Goal: Check status: Check status

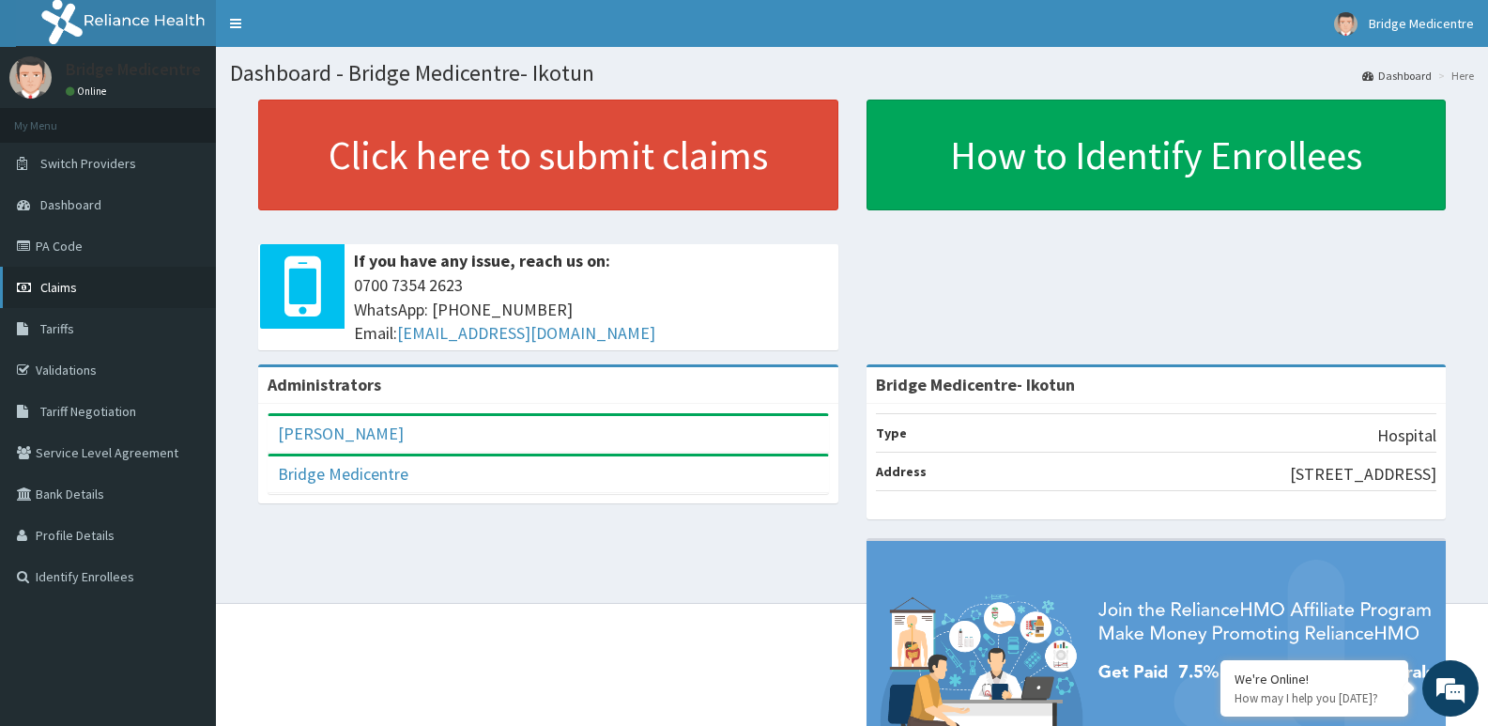
click at [69, 283] on span "Claims" at bounding box center [58, 287] width 37 height 17
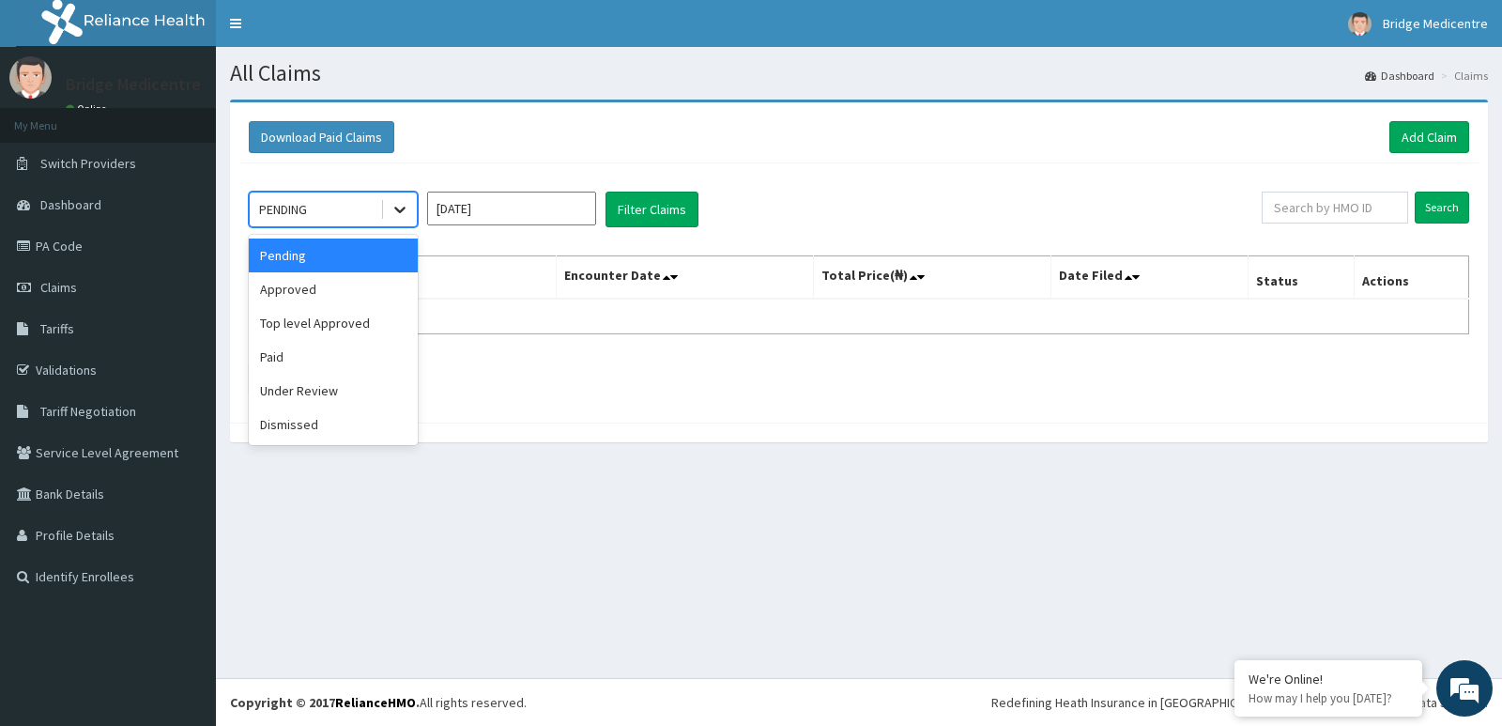
click at [399, 214] on icon at bounding box center [400, 209] width 19 height 19
click at [327, 358] on div "Paid" at bounding box center [333, 357] width 169 height 34
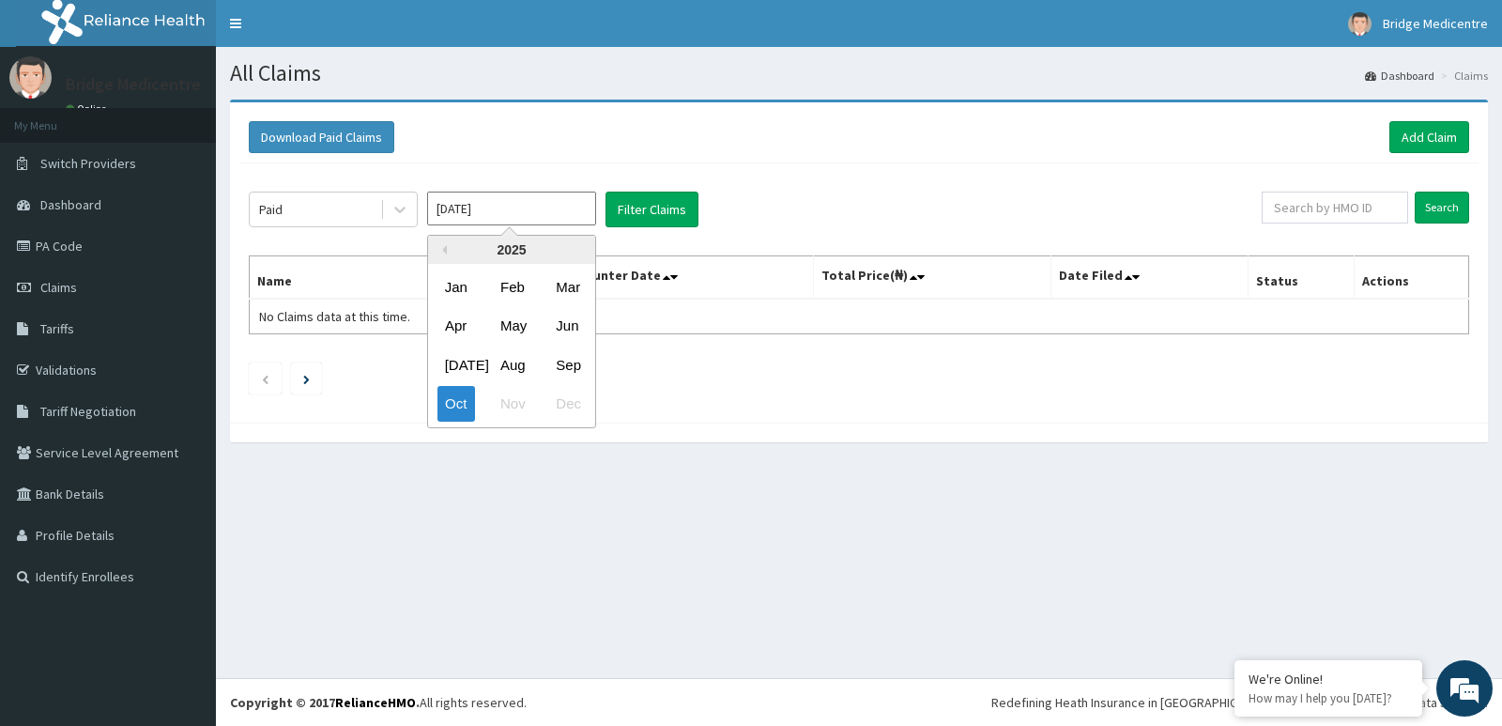
click at [544, 213] on input "Oct 2025" at bounding box center [511, 209] width 169 height 34
click at [575, 364] on div "Sep" at bounding box center [567, 364] width 38 height 35
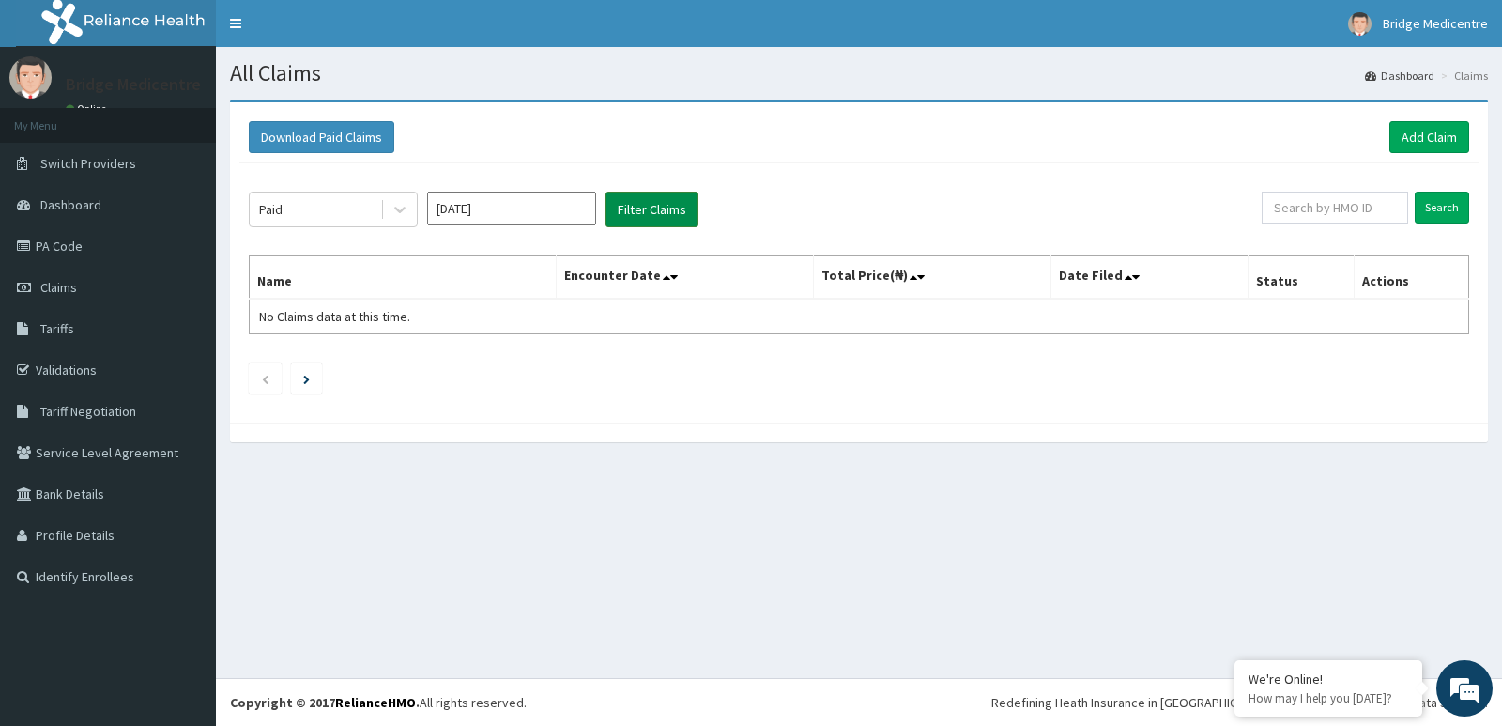
click at [656, 209] on button "Filter Claims" at bounding box center [652, 210] width 93 height 36
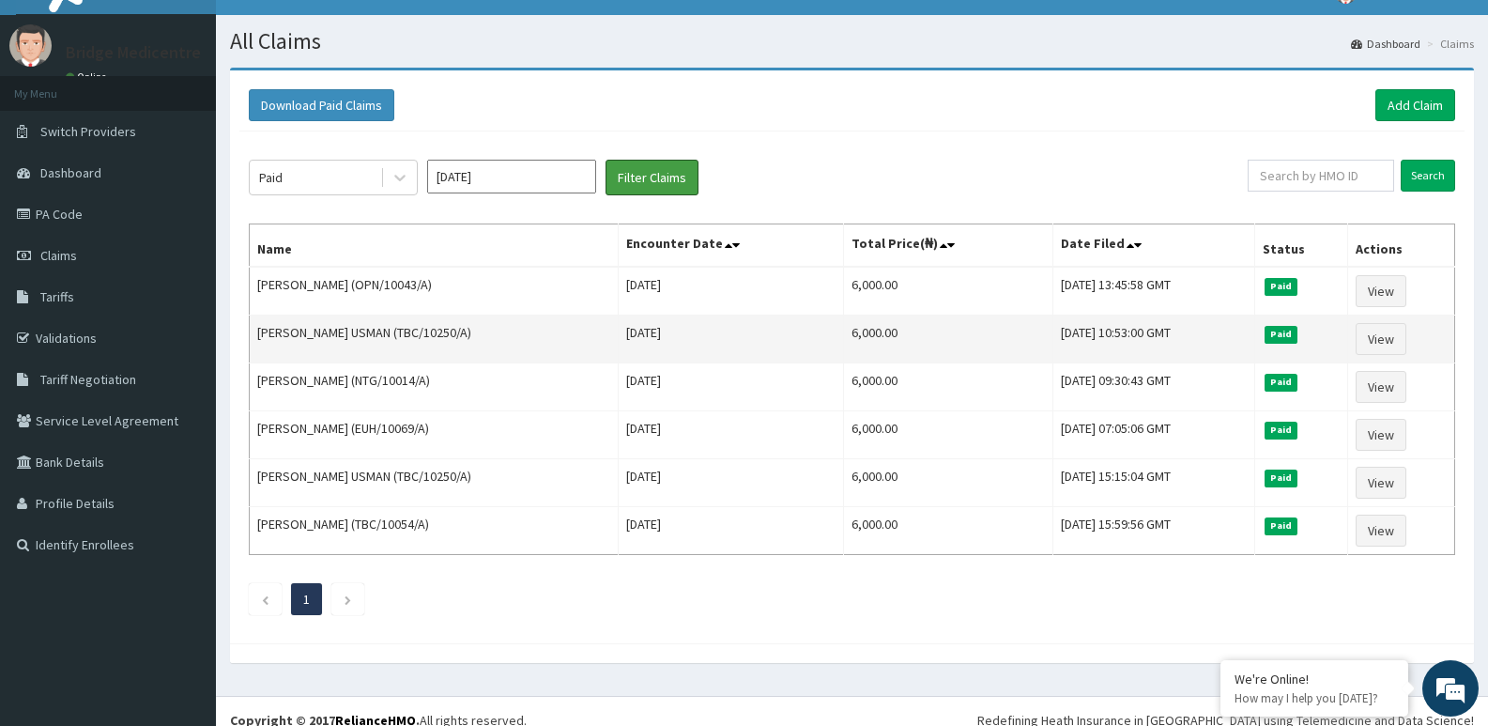
scroll to position [50, 0]
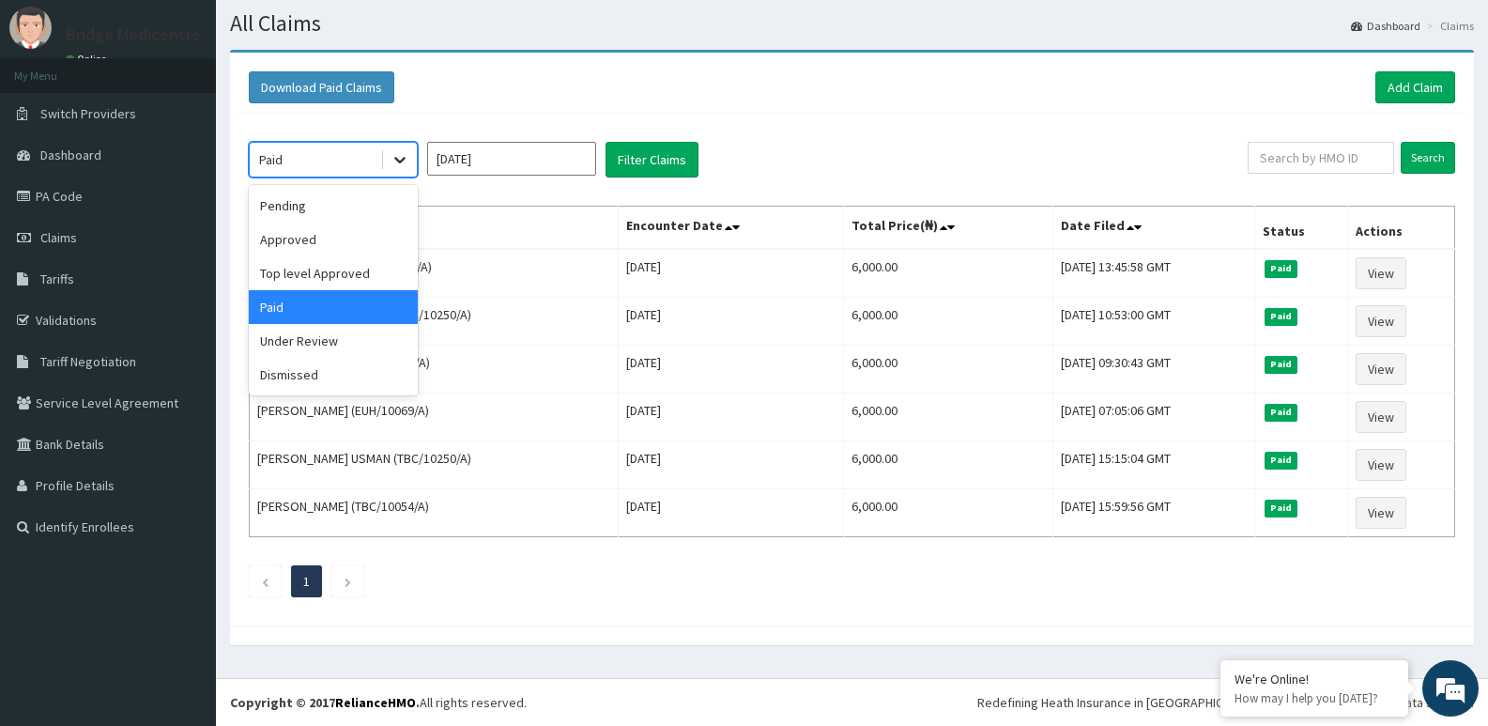
click at [400, 156] on icon at bounding box center [400, 159] width 19 height 19
click at [341, 340] on div "Under Review" at bounding box center [333, 341] width 169 height 34
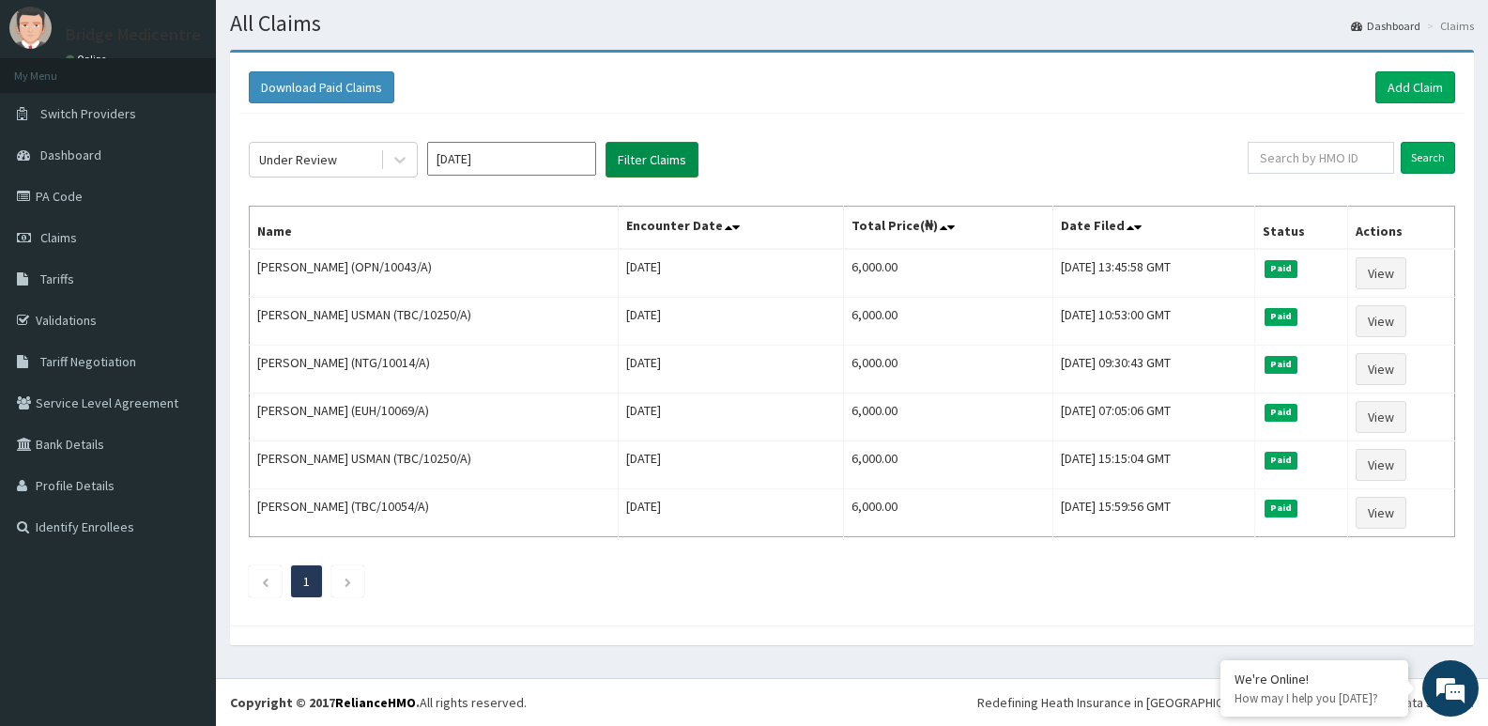
click at [650, 150] on button "Filter Claims" at bounding box center [652, 160] width 93 height 36
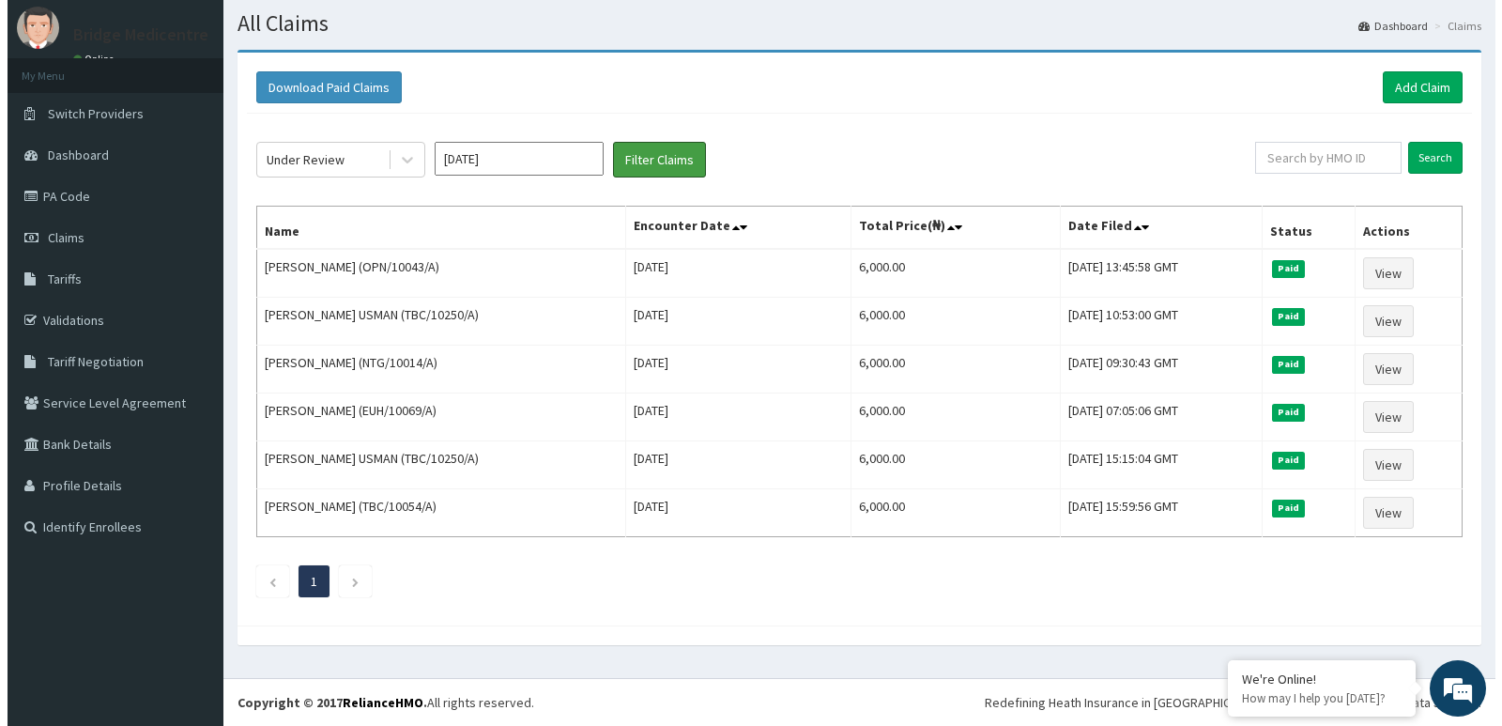
scroll to position [0, 0]
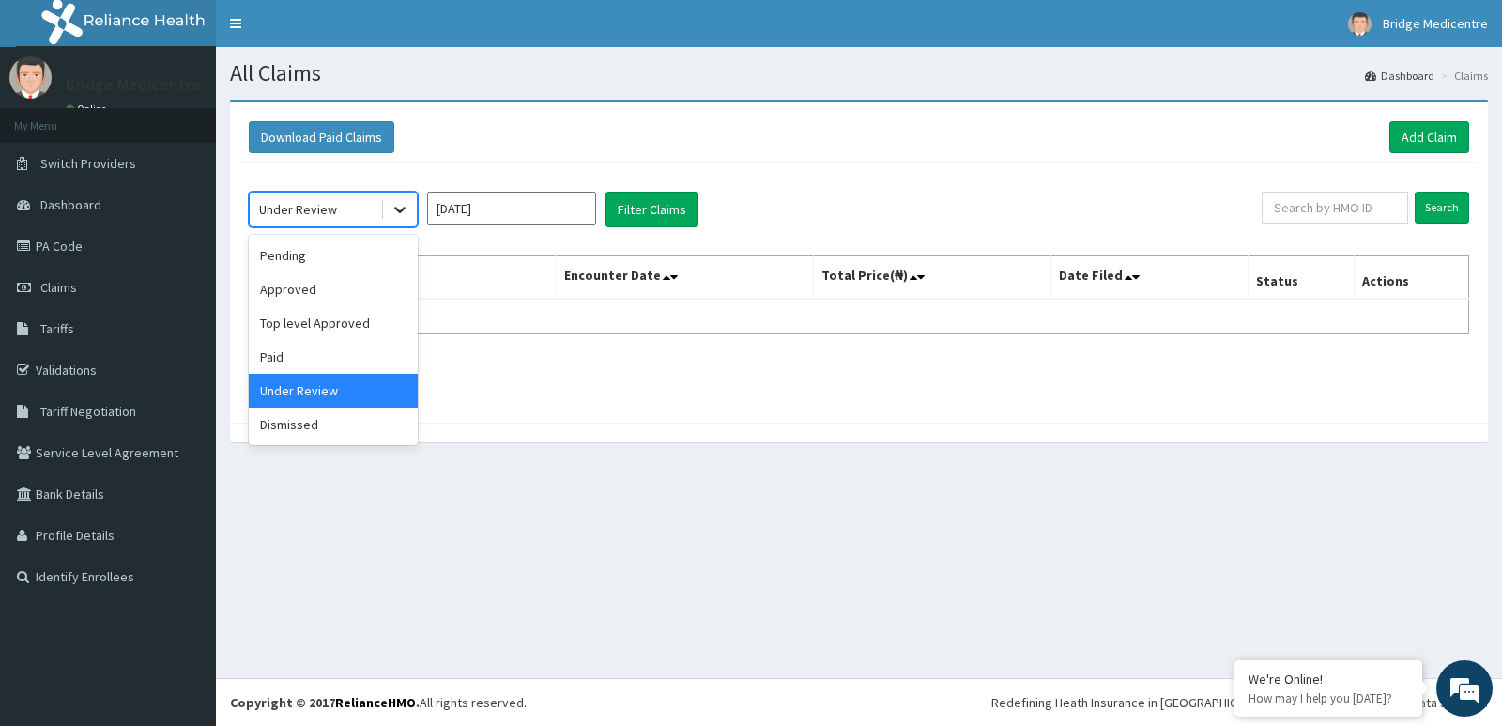
click at [399, 217] on icon at bounding box center [400, 209] width 19 height 19
click at [342, 295] on div "Approved" at bounding box center [333, 289] width 169 height 34
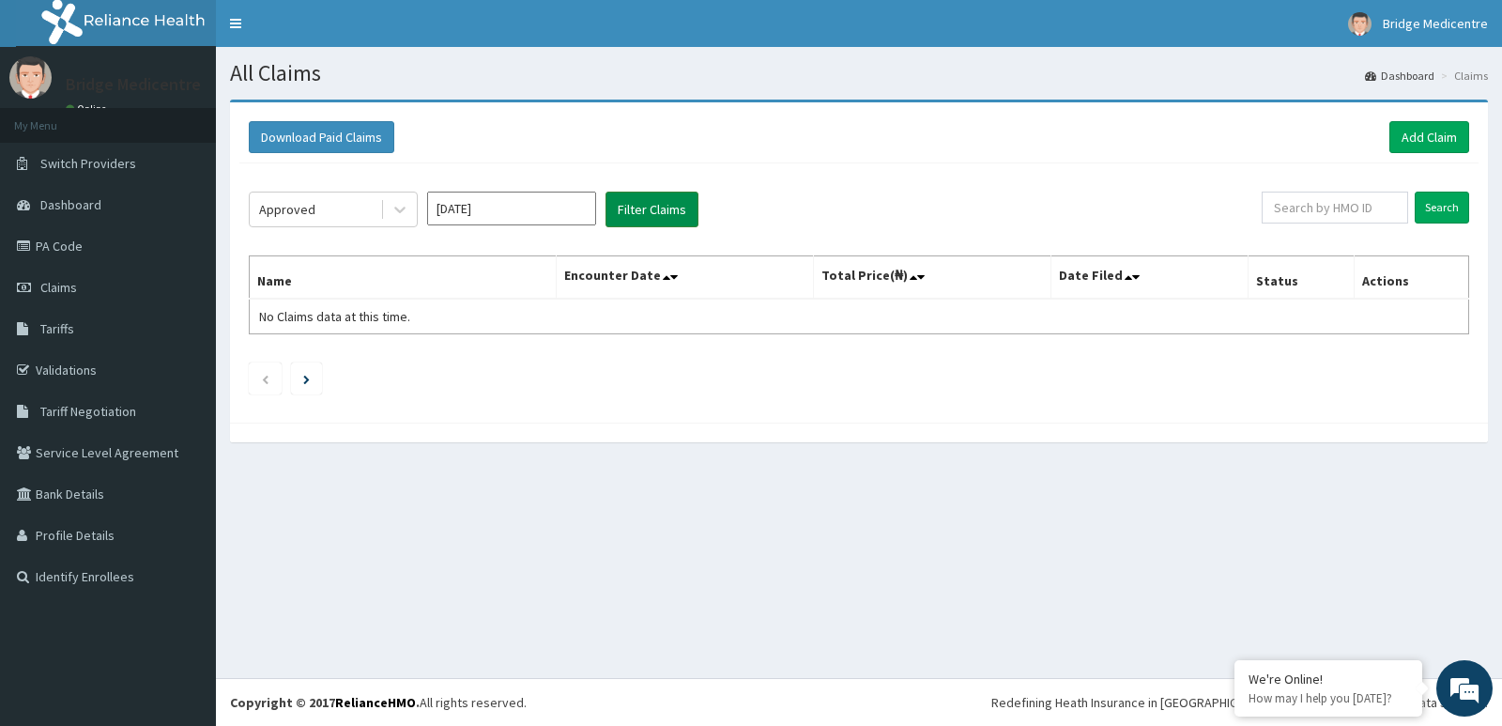
click at [651, 209] on button "Filter Claims" at bounding box center [652, 210] width 93 height 36
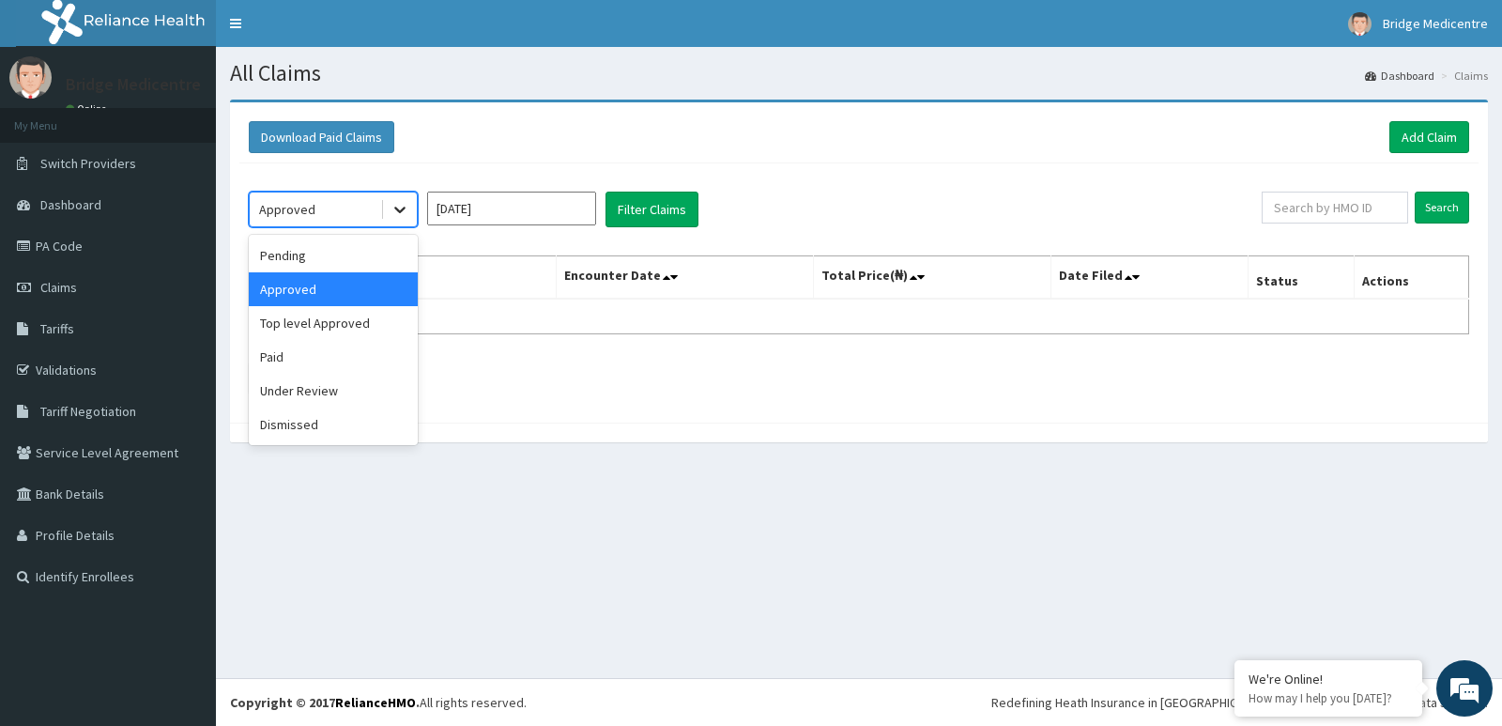
click at [392, 217] on icon at bounding box center [400, 209] width 19 height 19
click at [365, 253] on div "Pending" at bounding box center [333, 255] width 169 height 34
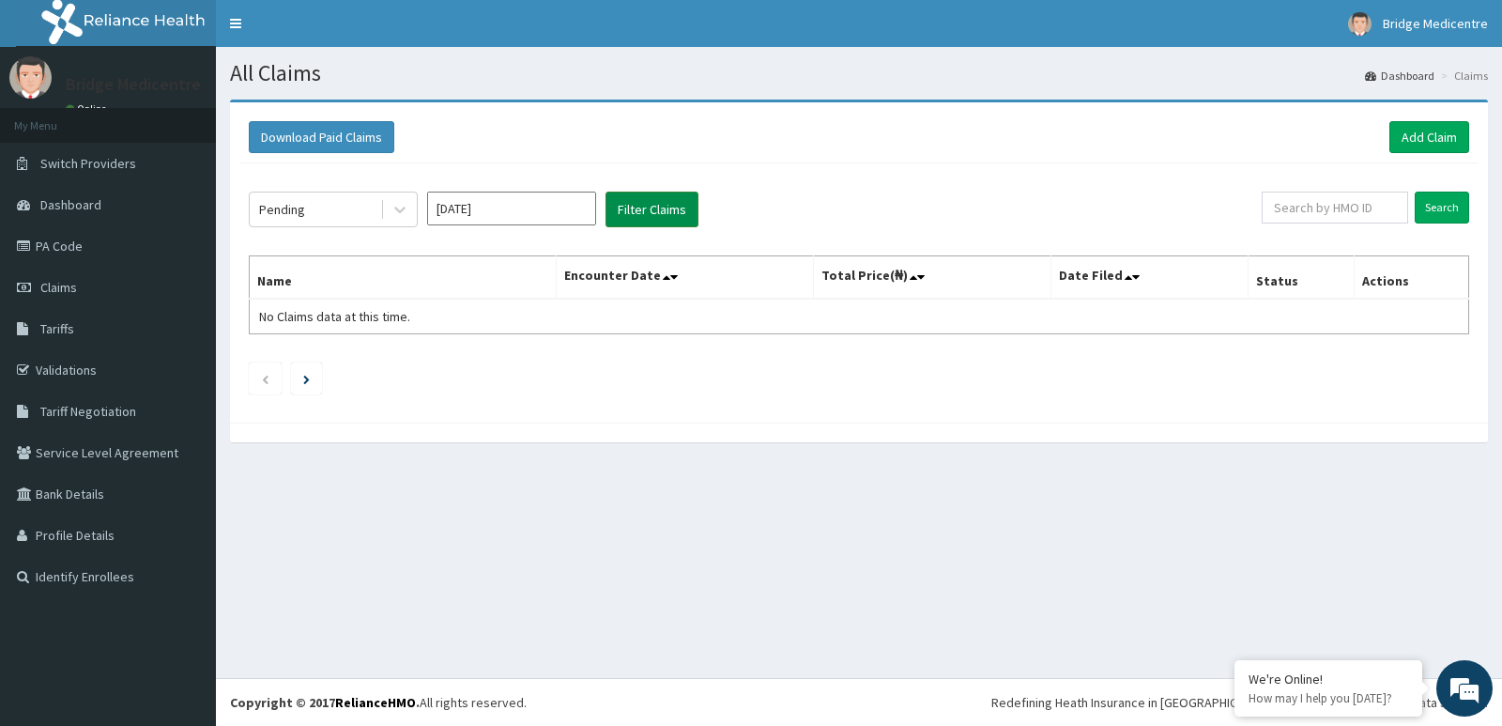
click at [626, 210] on button "Filter Claims" at bounding box center [652, 210] width 93 height 36
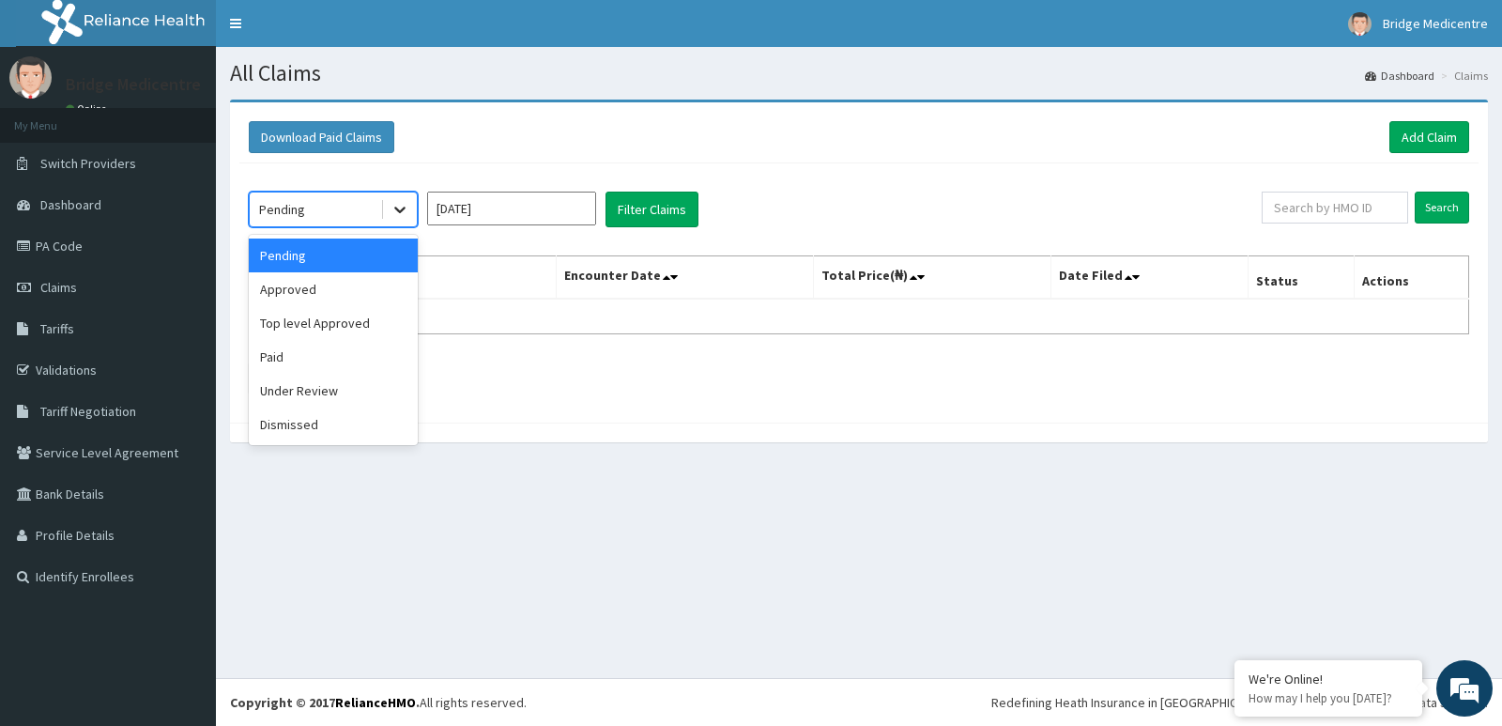
click at [392, 206] on icon at bounding box center [400, 209] width 19 height 19
click at [536, 208] on input "Sep 2025" at bounding box center [511, 209] width 169 height 34
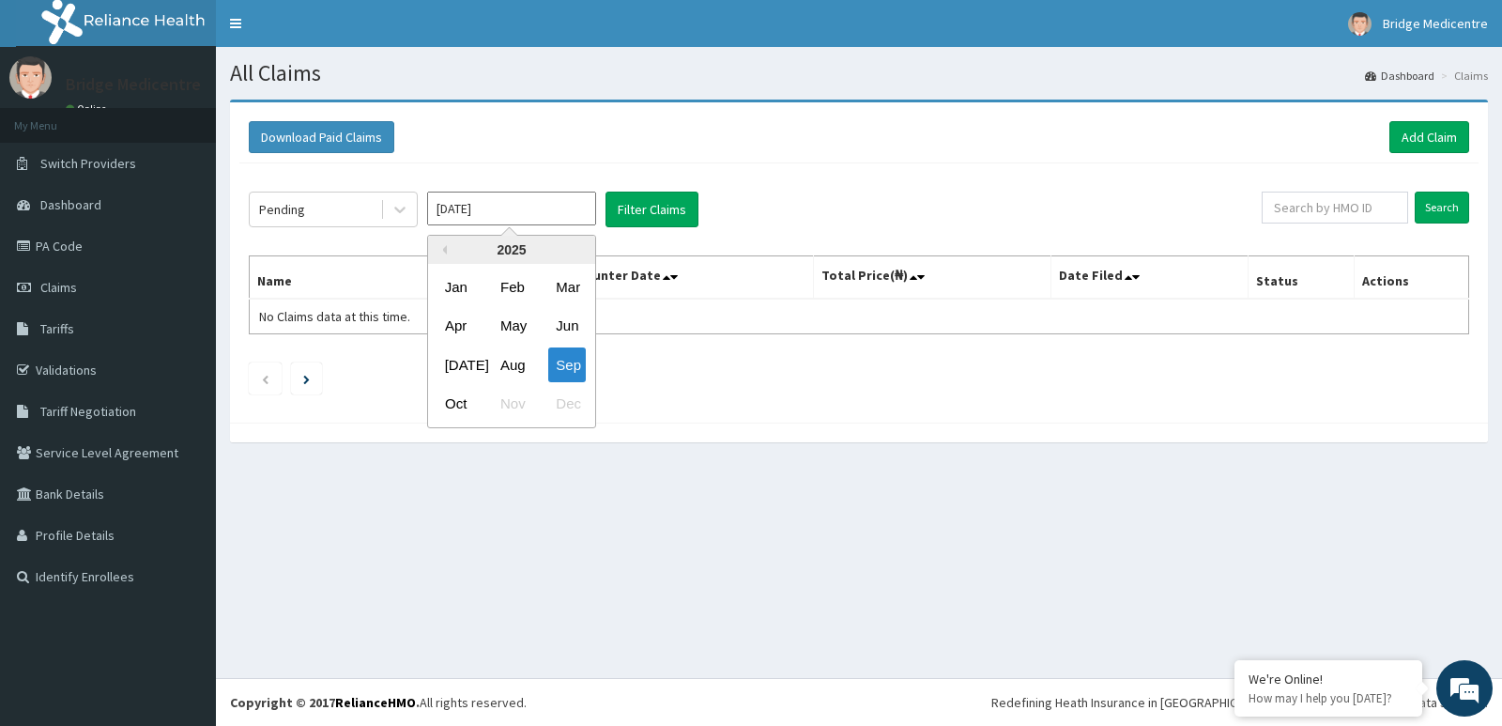
click at [451, 402] on div "Oct" at bounding box center [457, 404] width 38 height 35
type input "Oct 2025"
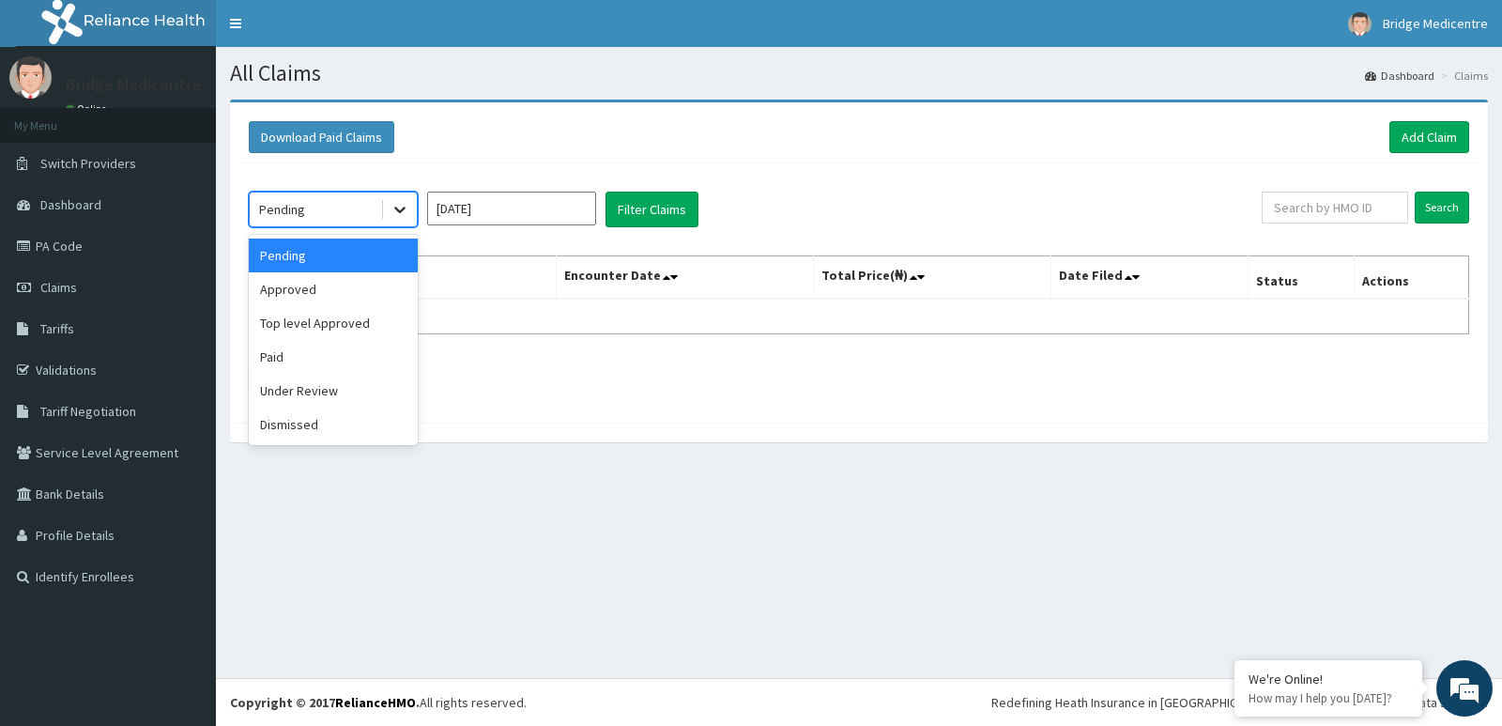
click at [394, 207] on icon at bounding box center [400, 209] width 19 height 19
click at [683, 206] on button "Filter Claims" at bounding box center [652, 210] width 93 height 36
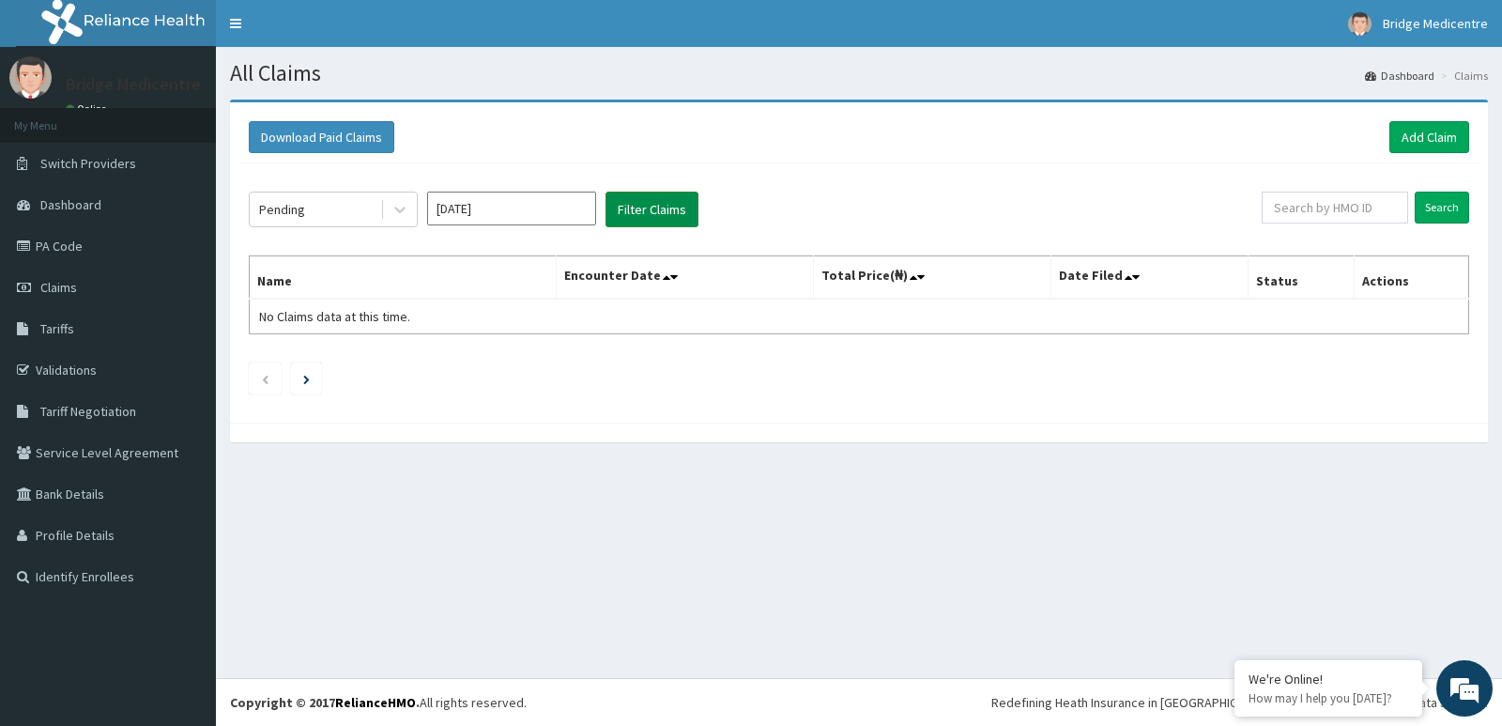
click at [676, 206] on button "Filter Claims" at bounding box center [652, 210] width 93 height 36
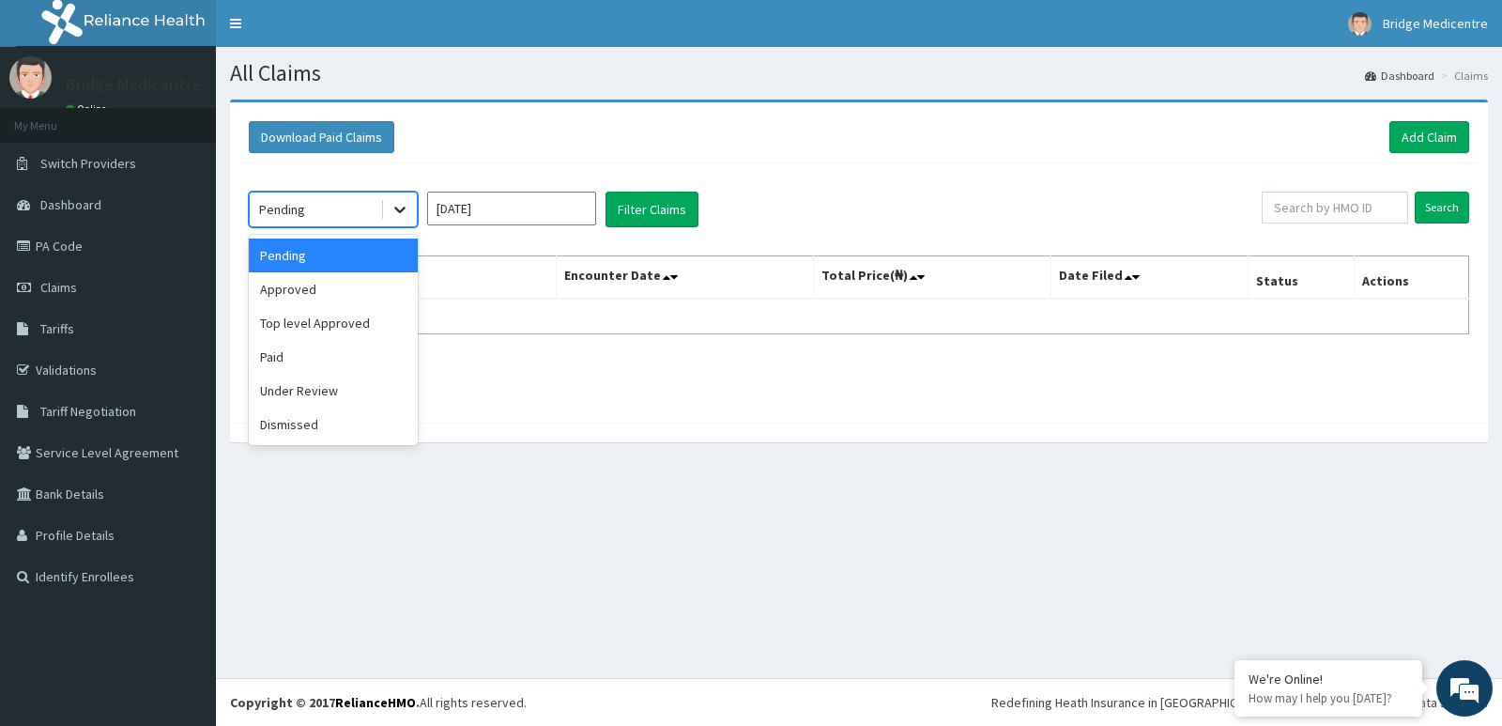
click at [407, 215] on icon at bounding box center [400, 209] width 19 height 19
click at [361, 286] on div "Approved" at bounding box center [333, 289] width 169 height 34
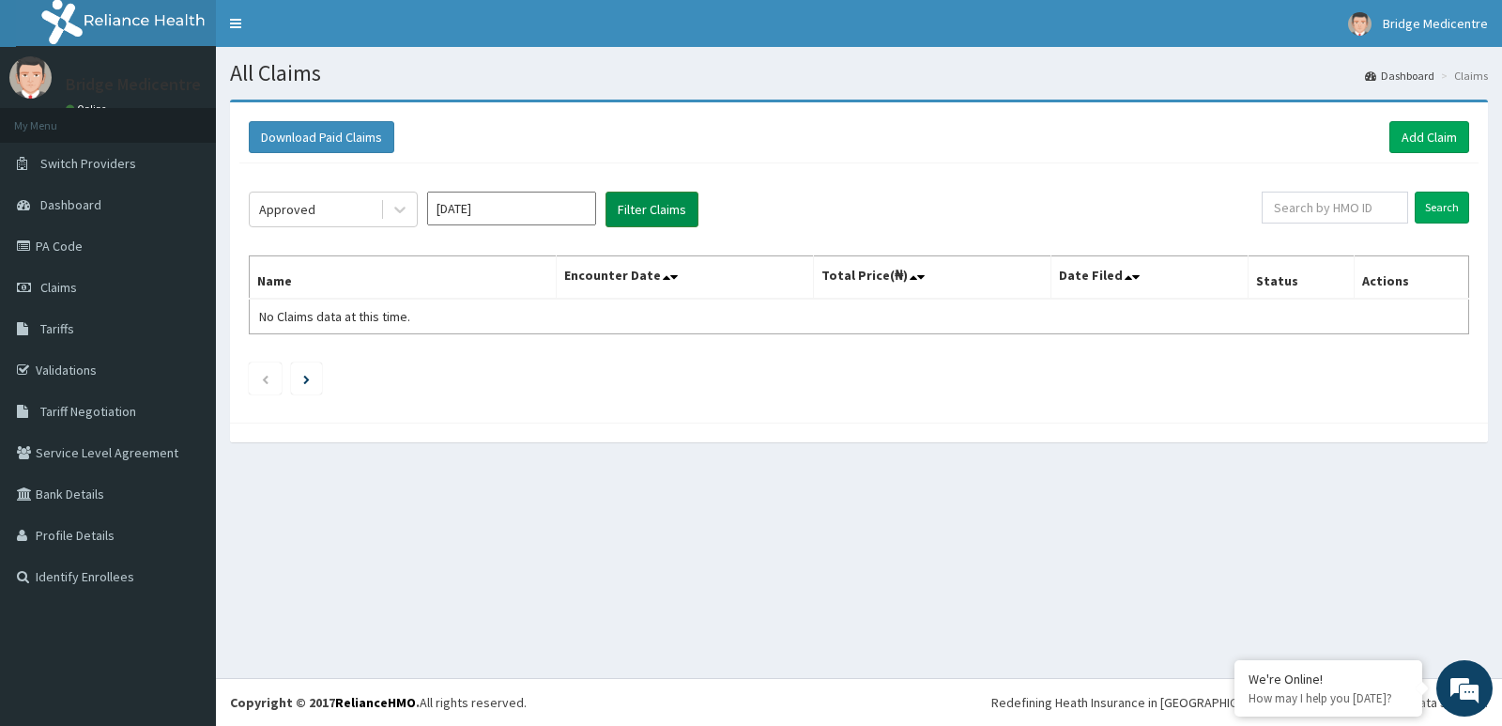
click at [627, 207] on button "Filter Claims" at bounding box center [652, 210] width 93 height 36
click at [626, 204] on button "Filter Claims" at bounding box center [652, 210] width 93 height 36
click at [396, 208] on icon at bounding box center [399, 210] width 11 height 7
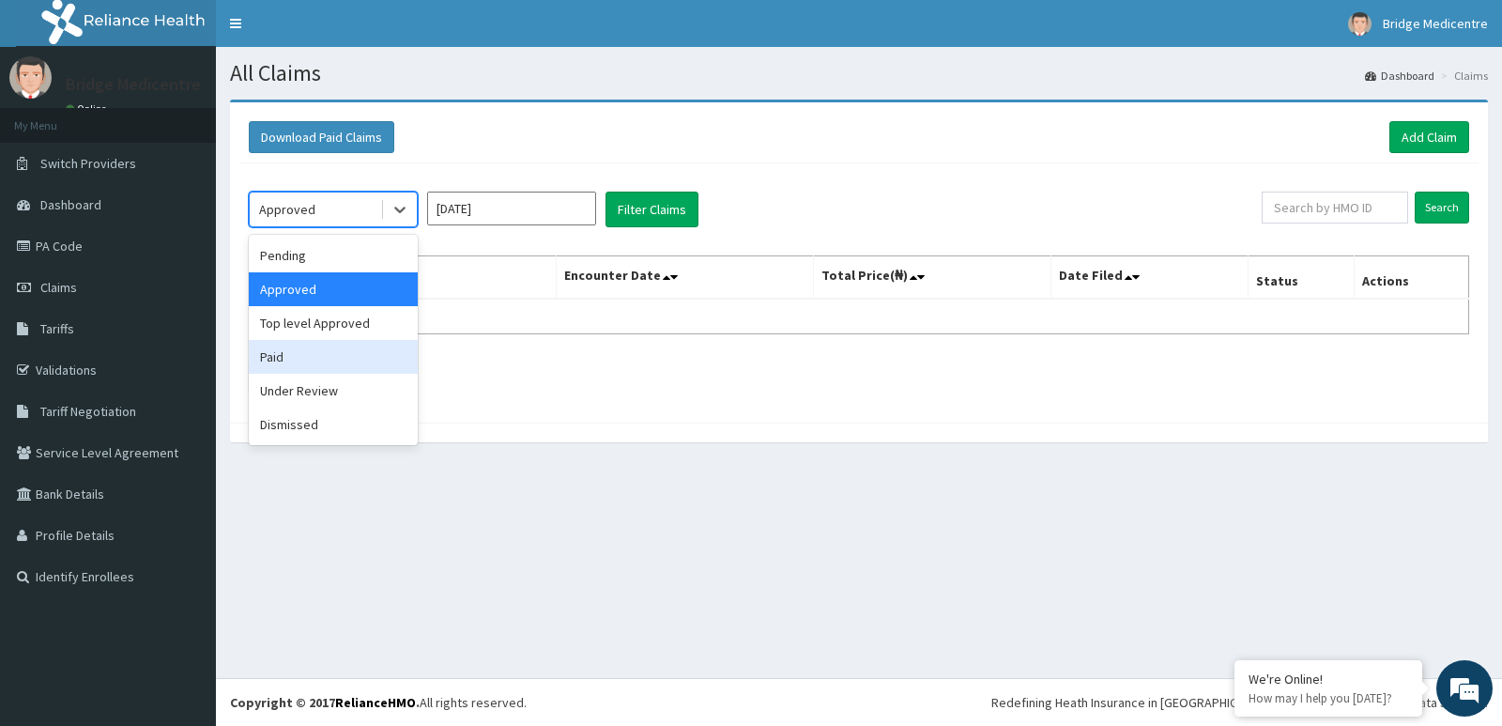
click at [306, 351] on div "Paid" at bounding box center [333, 357] width 169 height 34
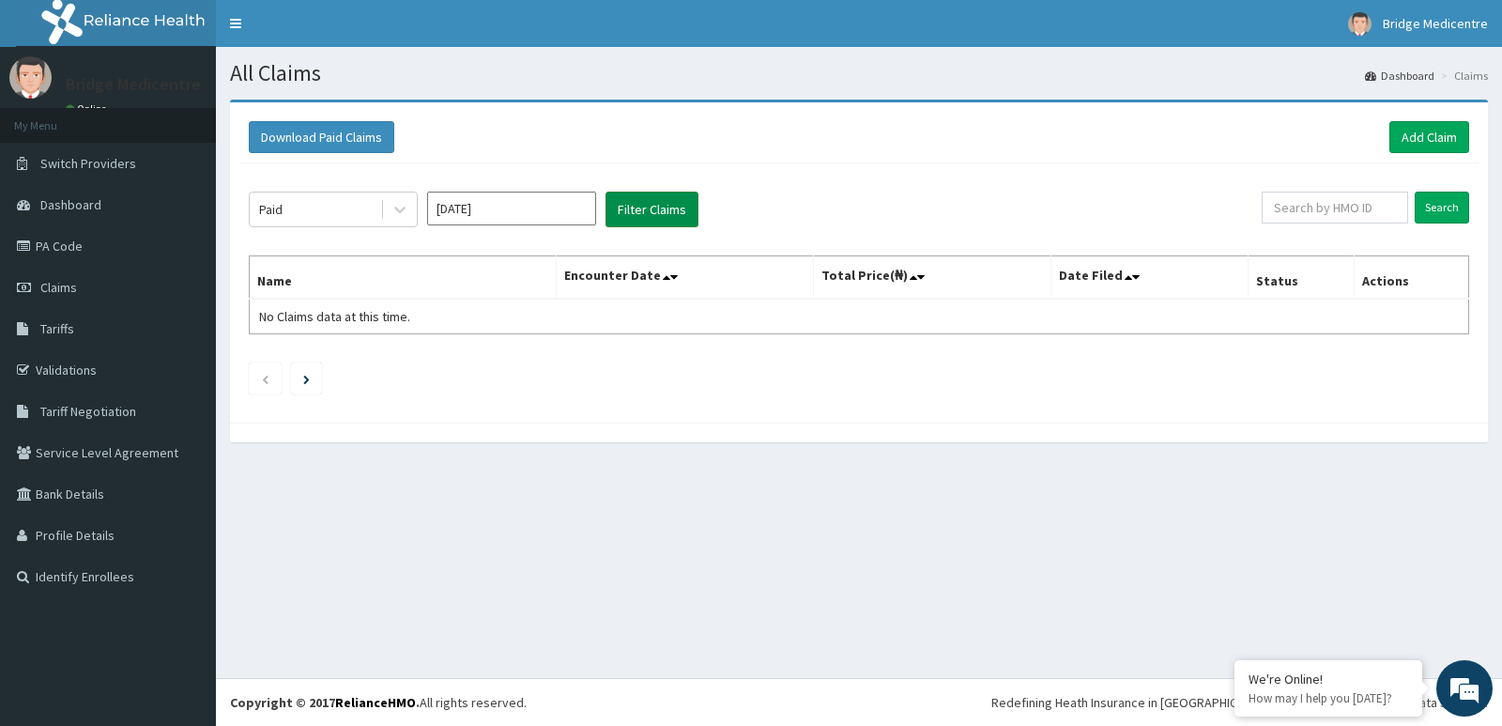
click at [633, 215] on button "Filter Claims" at bounding box center [652, 210] width 93 height 36
